Goal: Find specific page/section: Find specific page/section

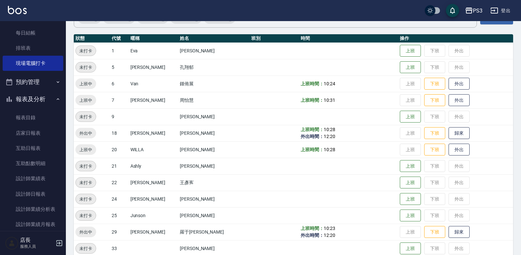
scroll to position [74, 0]
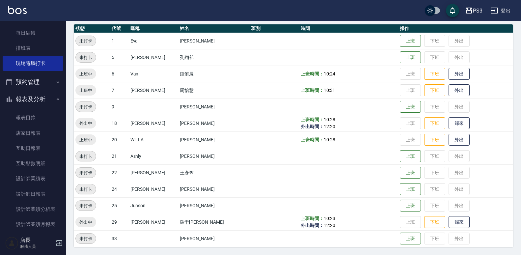
click at [28, 78] on button "預約管理" at bounding box center [33, 81] width 61 height 17
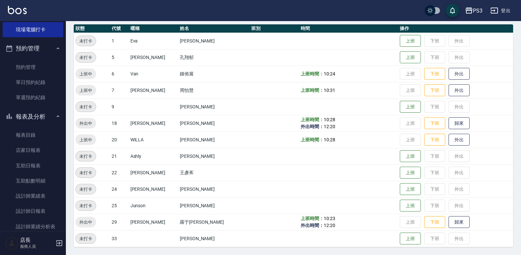
scroll to position [125, 0]
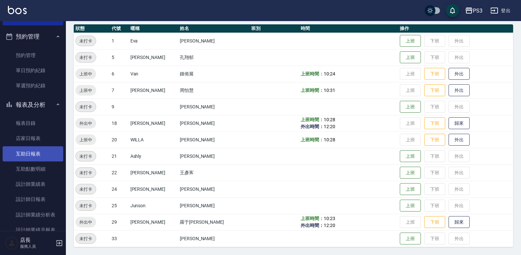
click at [29, 157] on link "互助日報表" at bounding box center [33, 153] width 61 height 15
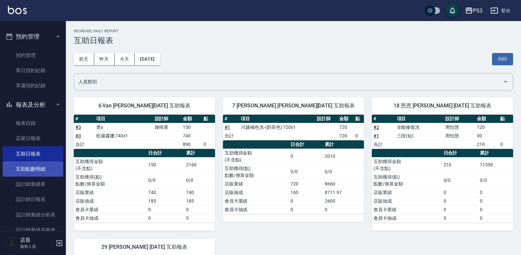
click at [15, 165] on link "互助點數明細" at bounding box center [33, 168] width 61 height 15
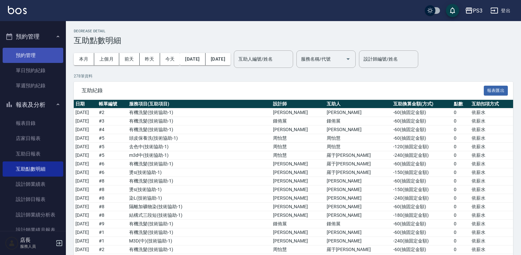
click at [23, 61] on link "預約管理" at bounding box center [33, 55] width 61 height 15
